Goal: Obtain resource: Download file/media

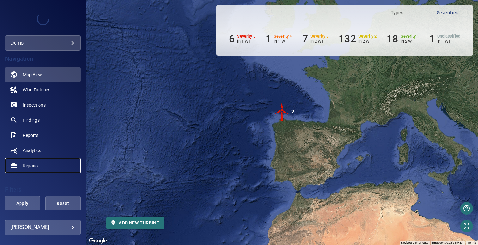
click at [27, 165] on span "Repairs" at bounding box center [30, 166] width 15 height 6
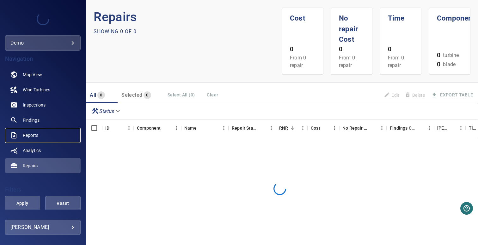
click at [46, 136] on link "Reports" at bounding box center [43, 135] width 76 height 15
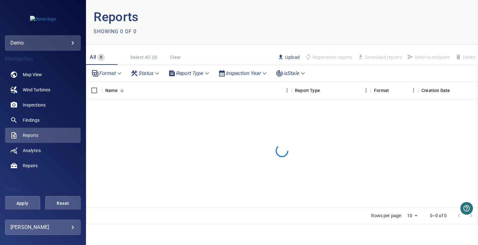
click at [291, 57] on span "Upload" at bounding box center [289, 57] width 22 height 7
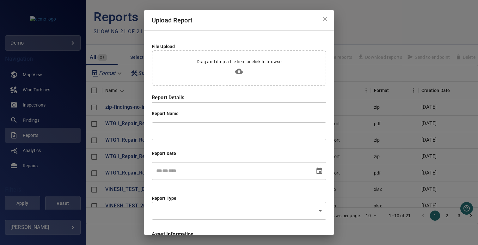
click at [178, 132] on input "text" at bounding box center [239, 131] width 175 height 18
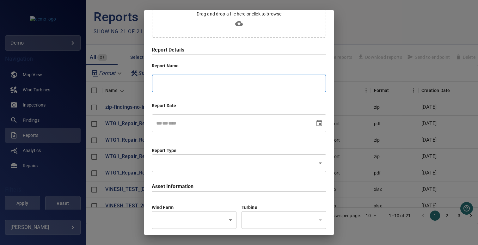
scroll to position [66, 0]
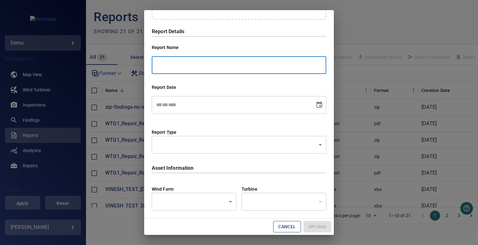
click at [168, 103] on span "*" at bounding box center [168, 104] width 0 height 5
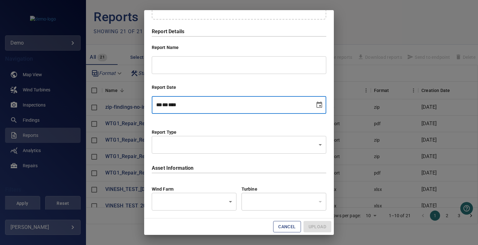
click at [176, 117] on div "File Upload Drag and drop a file here or click to browse Report Details Report …" at bounding box center [239, 91] width 190 height 254
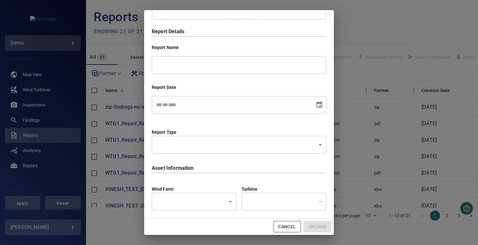
click at [215, 206] on body "**********" at bounding box center [239, 122] width 478 height 245
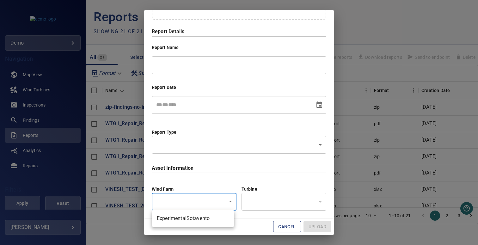
click at [285, 204] on div at bounding box center [239, 122] width 478 height 245
click at [285, 174] on div "Wind Farm ​ ​ Turbine ​ ​" at bounding box center [239, 193] width 175 height 40
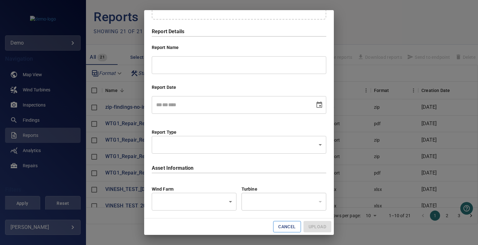
click at [280, 223] on button "Cancel" at bounding box center [287, 227] width 28 height 12
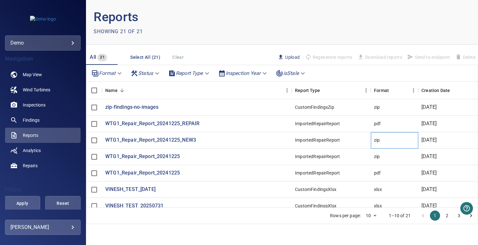
click at [377, 141] on div "zip" at bounding box center [377, 140] width 6 height 6
click at [378, 172] on div "pdf" at bounding box center [377, 173] width 7 height 6
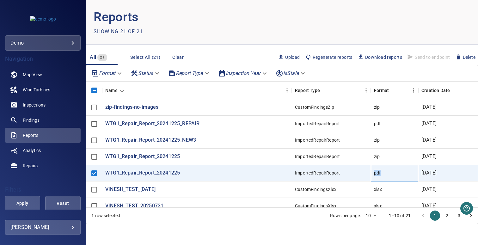
click at [378, 172] on div "pdf" at bounding box center [377, 173] width 7 height 6
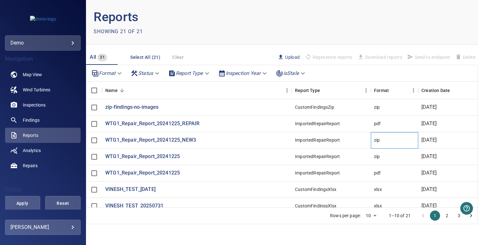
click at [376, 141] on div "zip" at bounding box center [377, 140] width 6 height 6
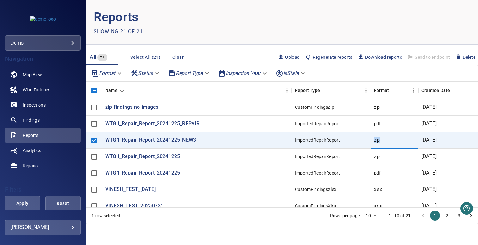
click at [376, 141] on div "zip" at bounding box center [377, 140] width 6 height 6
click at [376, 126] on div "pdf" at bounding box center [377, 124] width 7 height 6
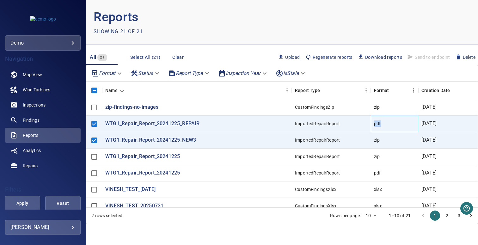
click at [376, 126] on div "pdf" at bounding box center [377, 124] width 7 height 6
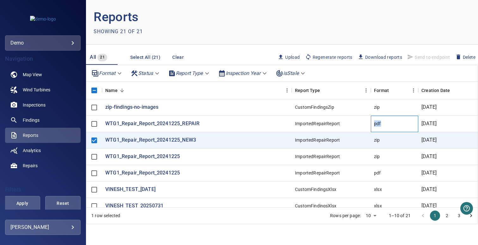
click at [376, 126] on div "pdf" at bounding box center [377, 124] width 7 height 6
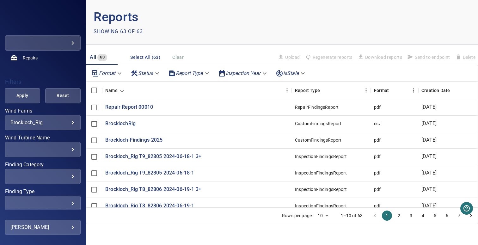
scroll to position [123, 0]
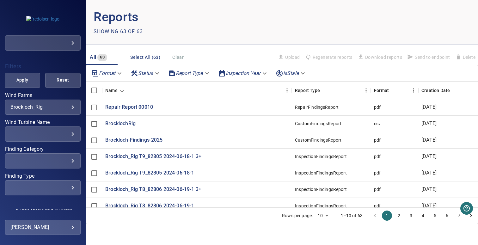
click at [42, 106] on body "**********" at bounding box center [239, 122] width 478 height 245
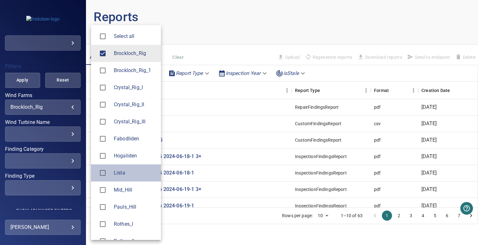
click at [120, 171] on span "Lista" at bounding box center [135, 173] width 42 height 8
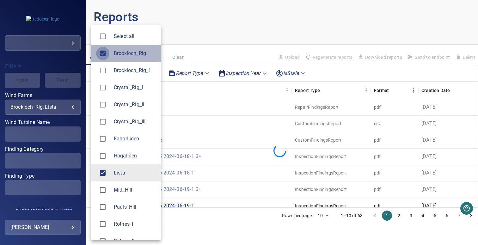
type input "*****"
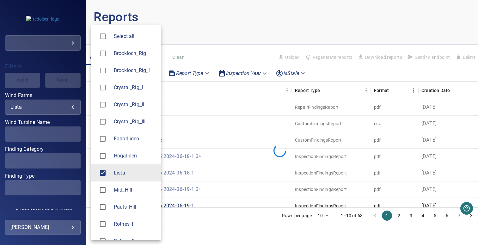
click at [224, 35] on div at bounding box center [239, 122] width 478 height 245
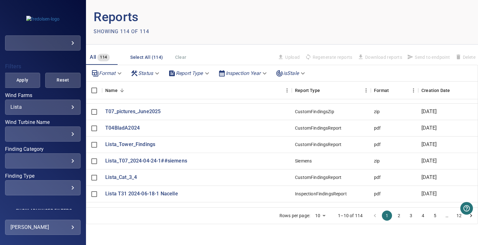
scroll to position [43, 0]
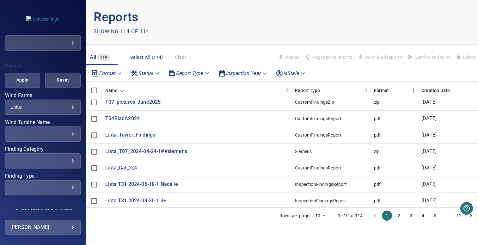
click at [189, 74] on body "**********" at bounding box center [239, 122] width 478 height 245
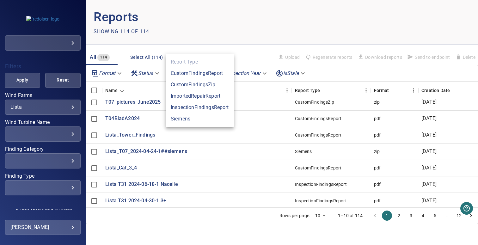
click at [212, 35] on div at bounding box center [239, 122] width 478 height 245
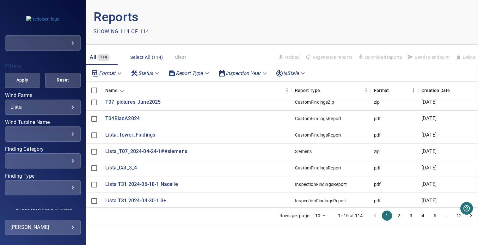
click at [107, 68] on body "**********" at bounding box center [239, 122] width 478 height 245
click at [107, 77] on li "pdf" at bounding box center [107, 73] width 37 height 11
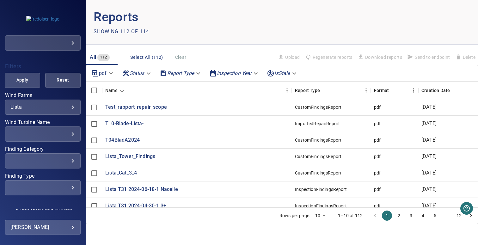
click at [271, 37] on header "Reports Showing 112 of 114" at bounding box center [282, 22] width 392 height 45
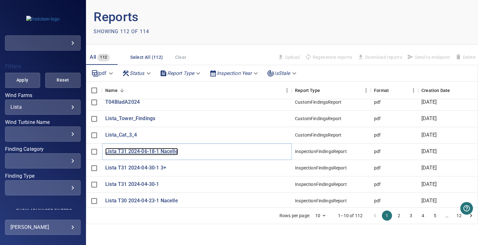
click at [158, 148] on p "Lista T31 2024-06-18-1 Nacelle" at bounding box center [141, 151] width 73 height 7
